Goal: Task Accomplishment & Management: Complete application form

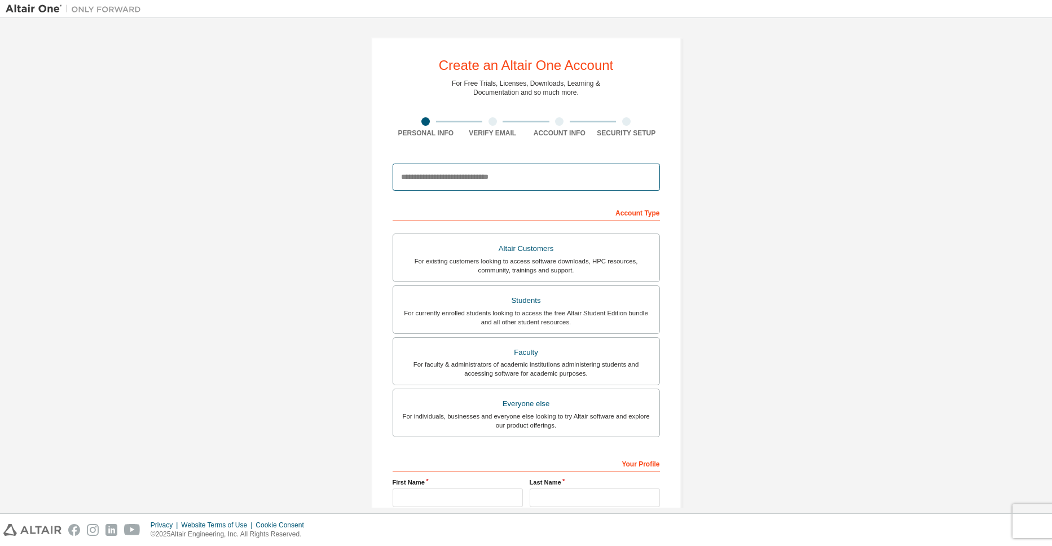
click at [452, 186] on input "email" at bounding box center [526, 177] width 267 height 27
type input "**********"
click at [554, 321] on div "For currently enrolled students looking to access the free Altair Student Editi…" at bounding box center [526, 318] width 253 height 18
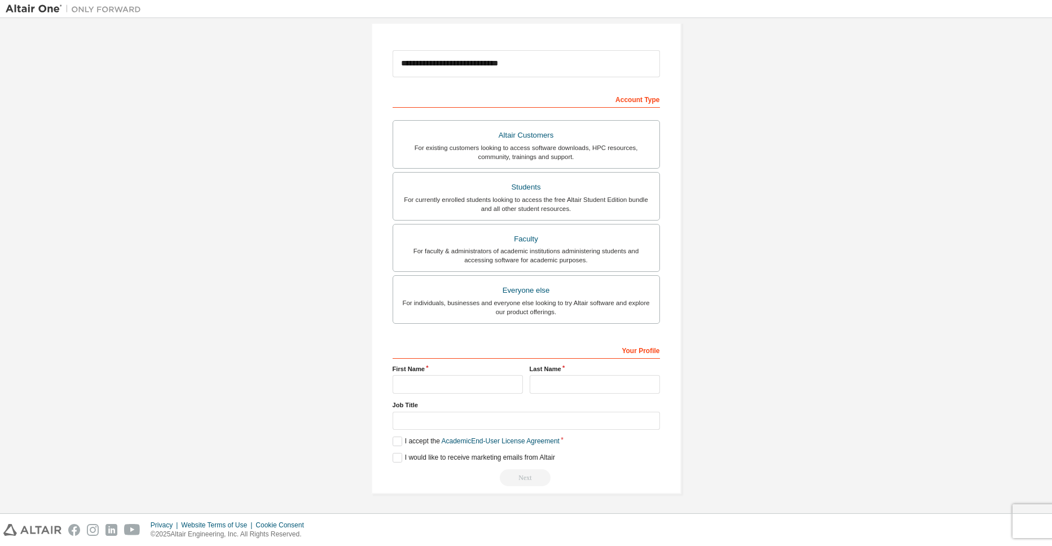
click at [442, 373] on div "First Name" at bounding box center [457, 379] width 137 height 29
click at [441, 382] on input "text" at bounding box center [458, 384] width 130 height 19
type input "**********"
click at [406, 422] on input "text" at bounding box center [526, 421] width 267 height 19
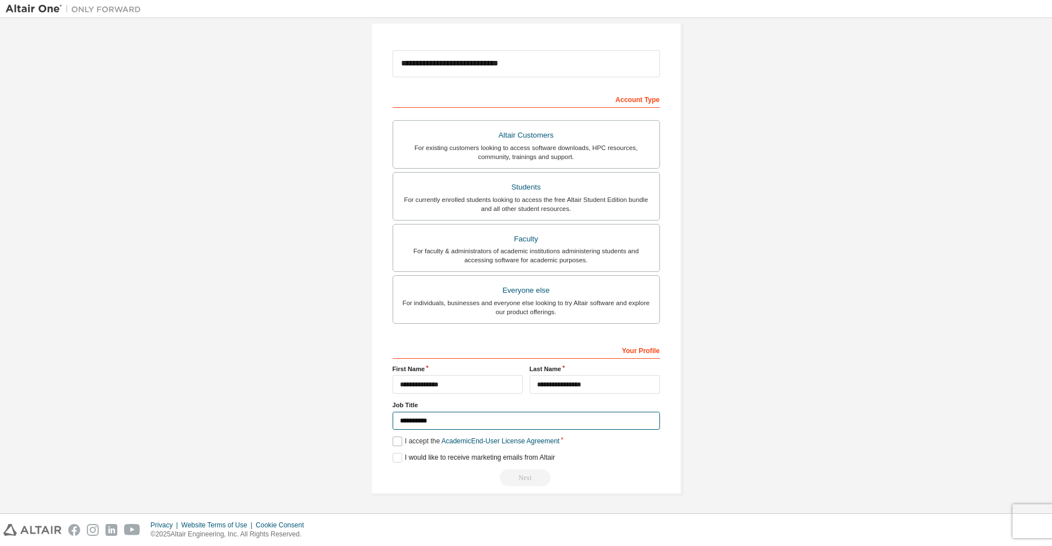
type input "**********"
click at [398, 437] on label "I accept the Academic End-User License Agreement" at bounding box center [476, 442] width 167 height 10
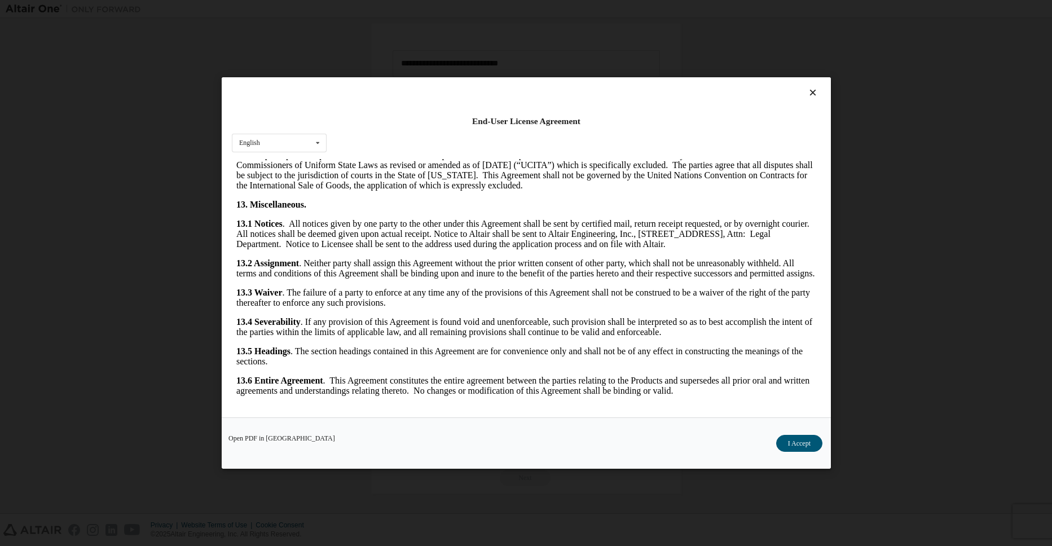
scroll to position [2238, 0]
click at [782, 439] on button "I Accept" at bounding box center [799, 443] width 46 height 17
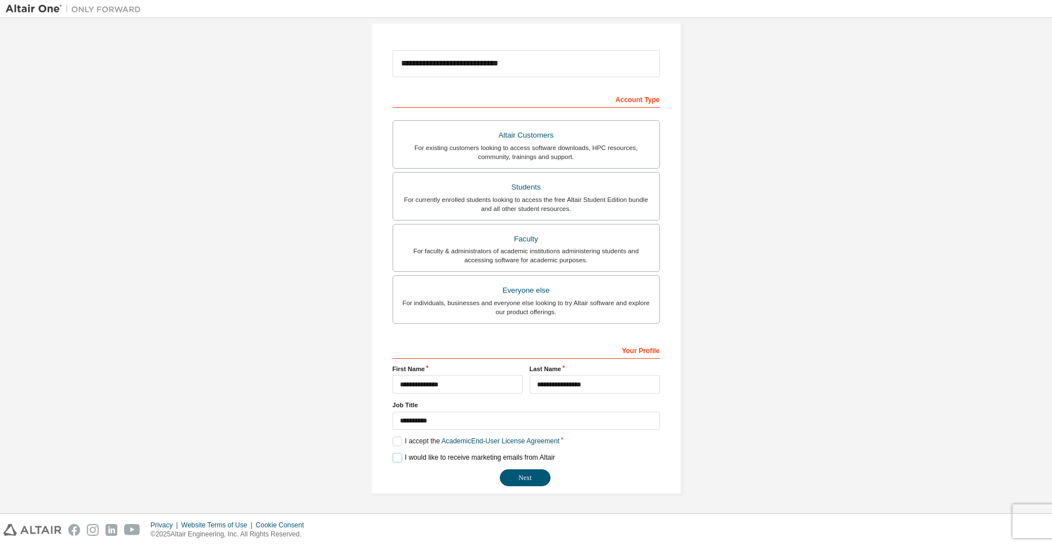
click at [406, 458] on label "I would like to receive marketing emails from Altair" at bounding box center [474, 458] width 163 height 10
click at [415, 459] on label "I would like to receive marketing emails from Altair" at bounding box center [474, 458] width 163 height 10
click at [519, 484] on button "Next" at bounding box center [525, 477] width 51 height 17
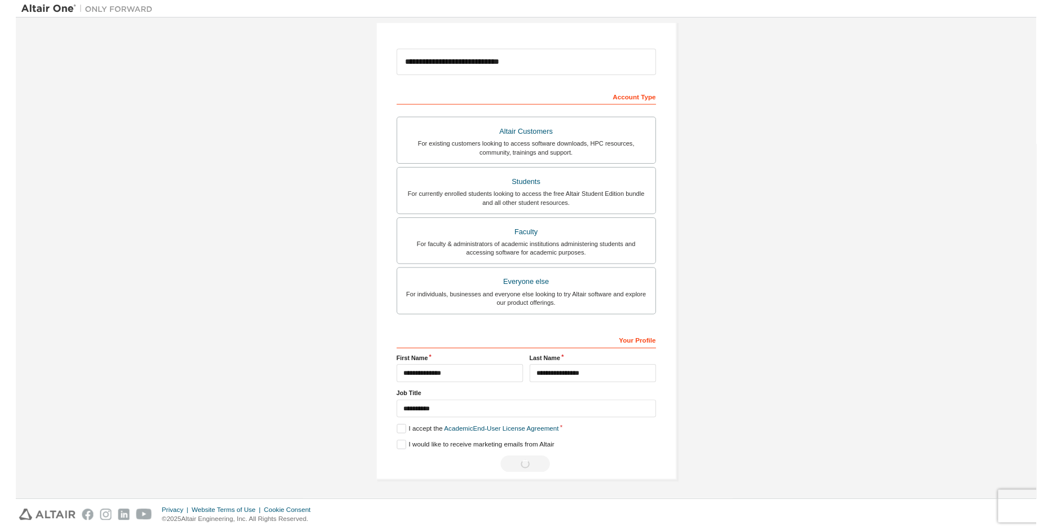
scroll to position [0, 0]
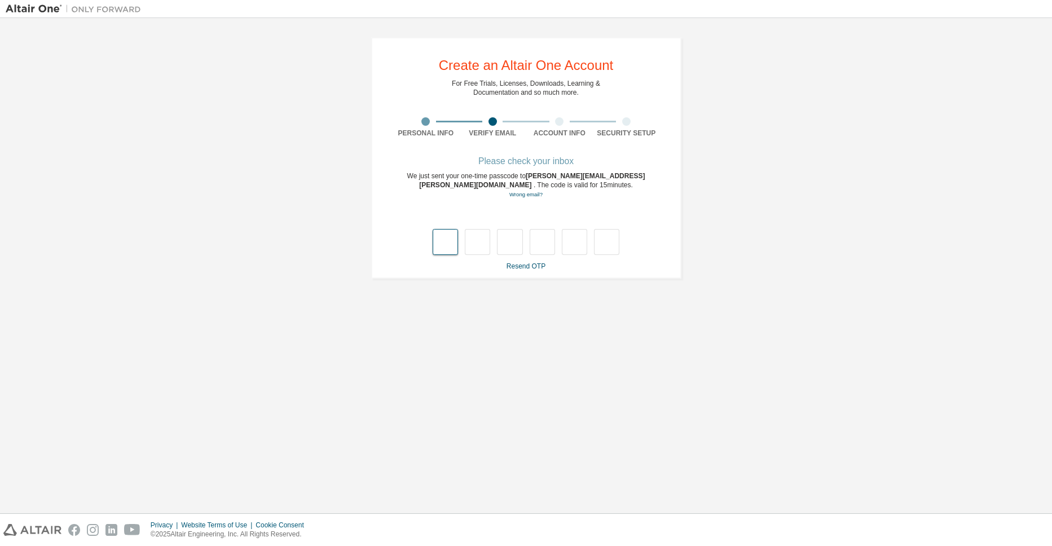
click at [443, 245] on input "text" at bounding box center [445, 242] width 25 height 26
type input "*"
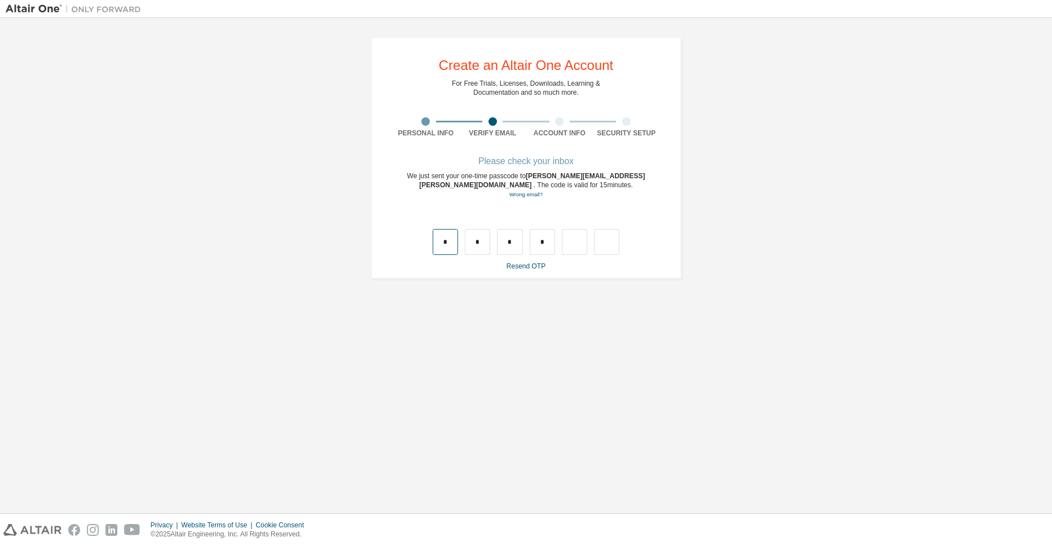
type input "*"
